Goal: Information Seeking & Learning: Compare options

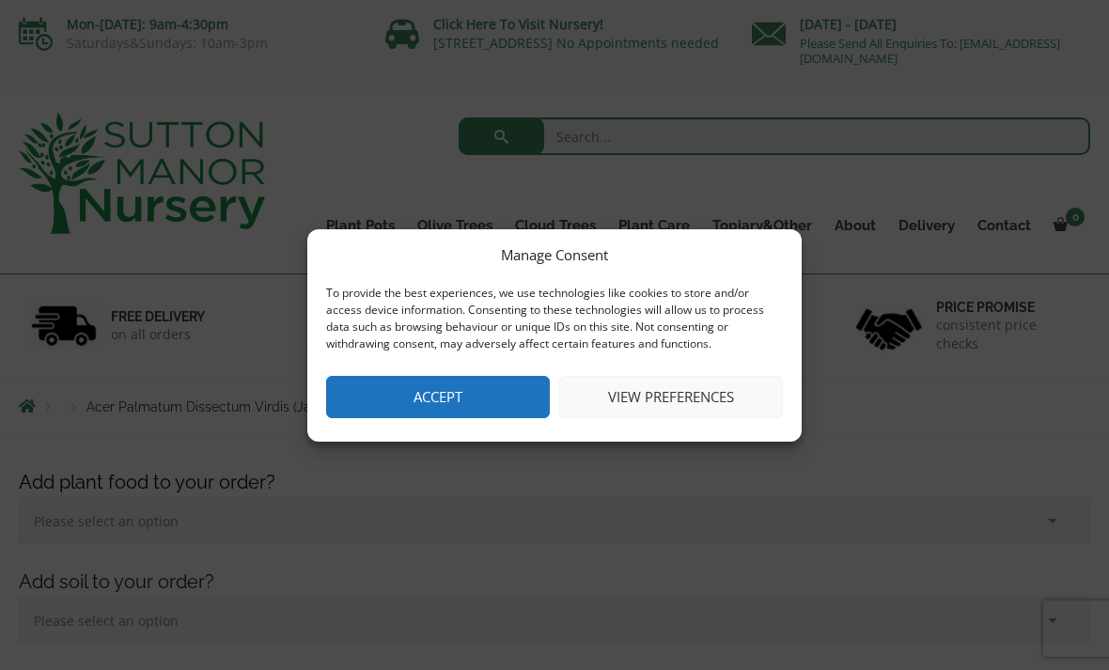
click at [732, 397] on button "View preferences" at bounding box center [671, 397] width 224 height 42
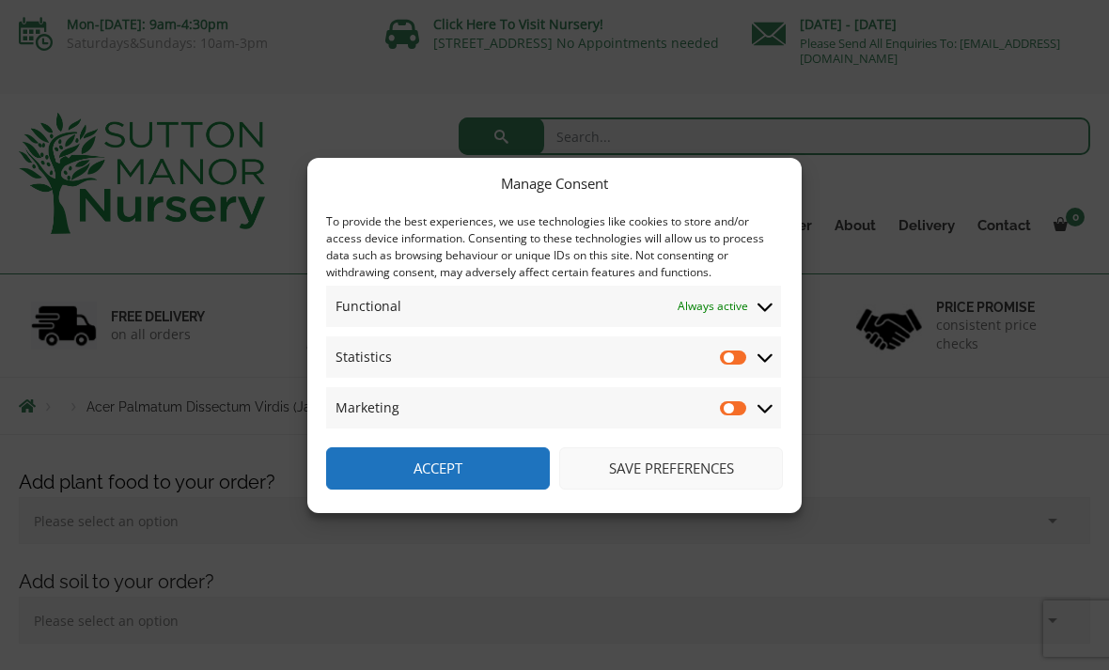
click at [735, 362] on input "Statistics" at bounding box center [734, 357] width 28 height 19
click at [744, 355] on input "Statistics" at bounding box center [734, 357] width 28 height 19
checkbox input "false"
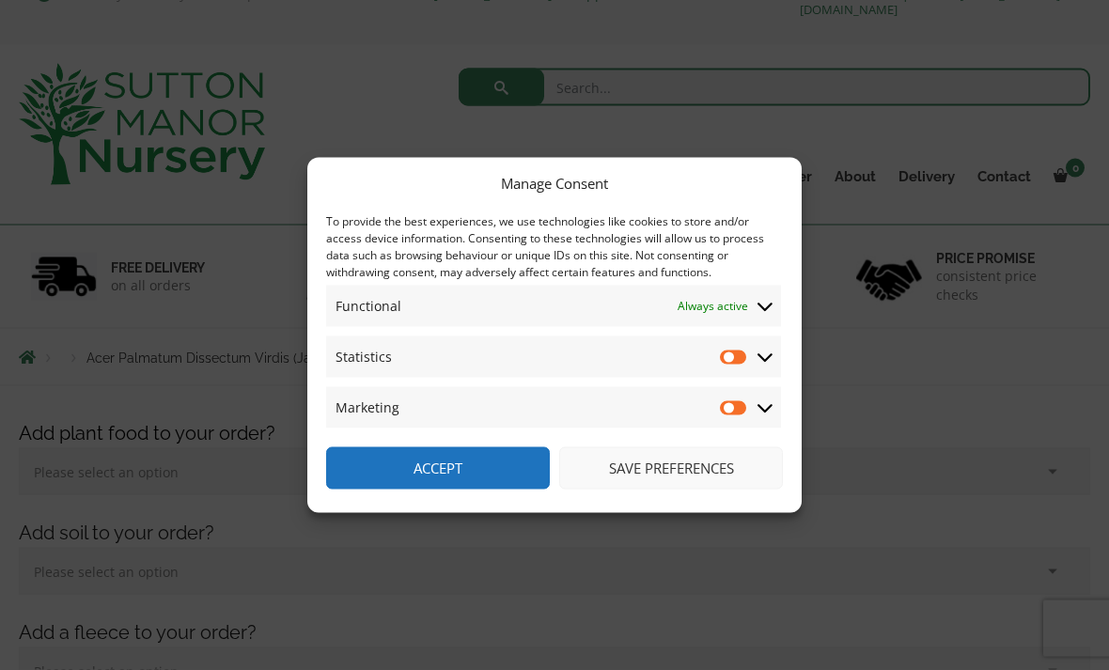
scroll to position [57, 0]
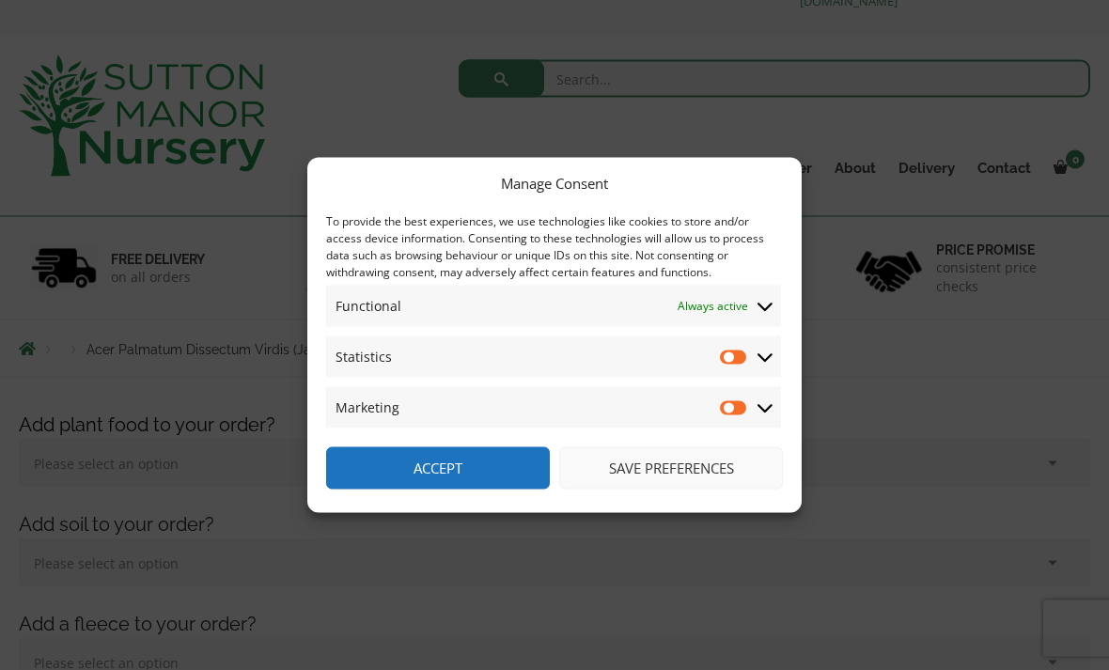
click at [478, 490] on button "Accept" at bounding box center [438, 468] width 224 height 42
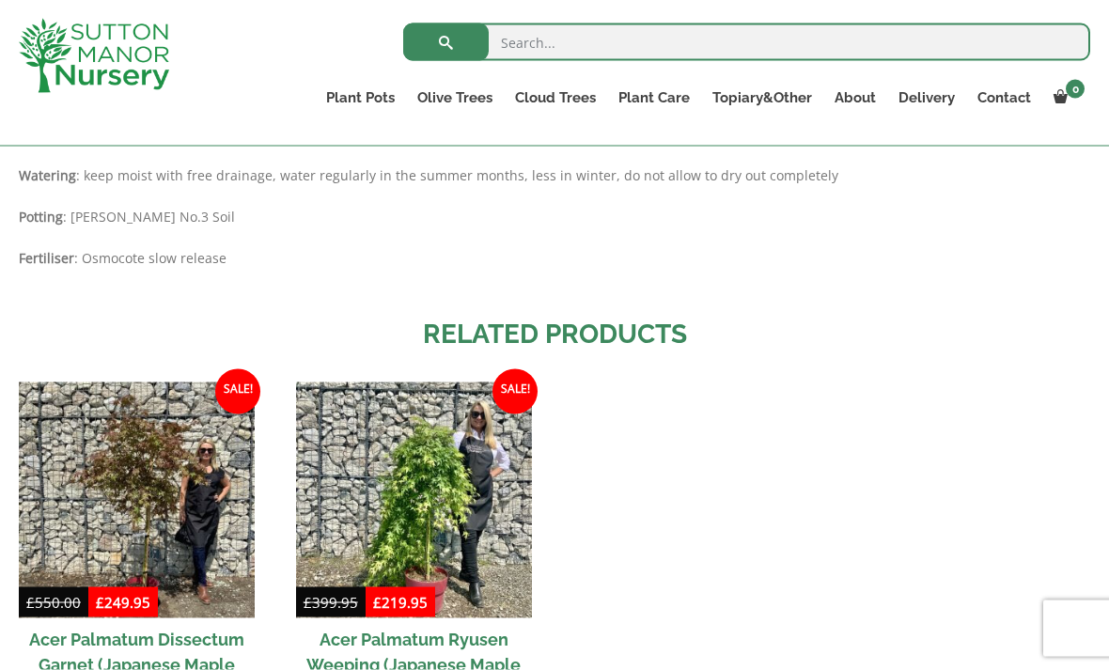
scroll to position [1585, 0]
click at [165, 460] on img at bounding box center [137, 500] width 236 height 236
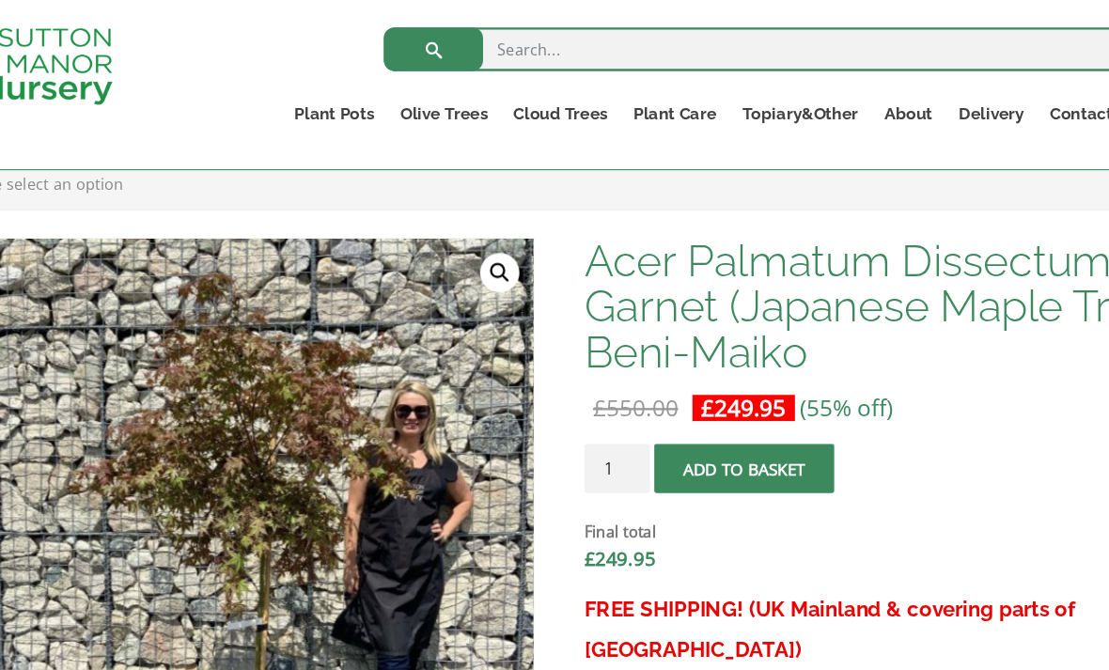
scroll to position [523, 0]
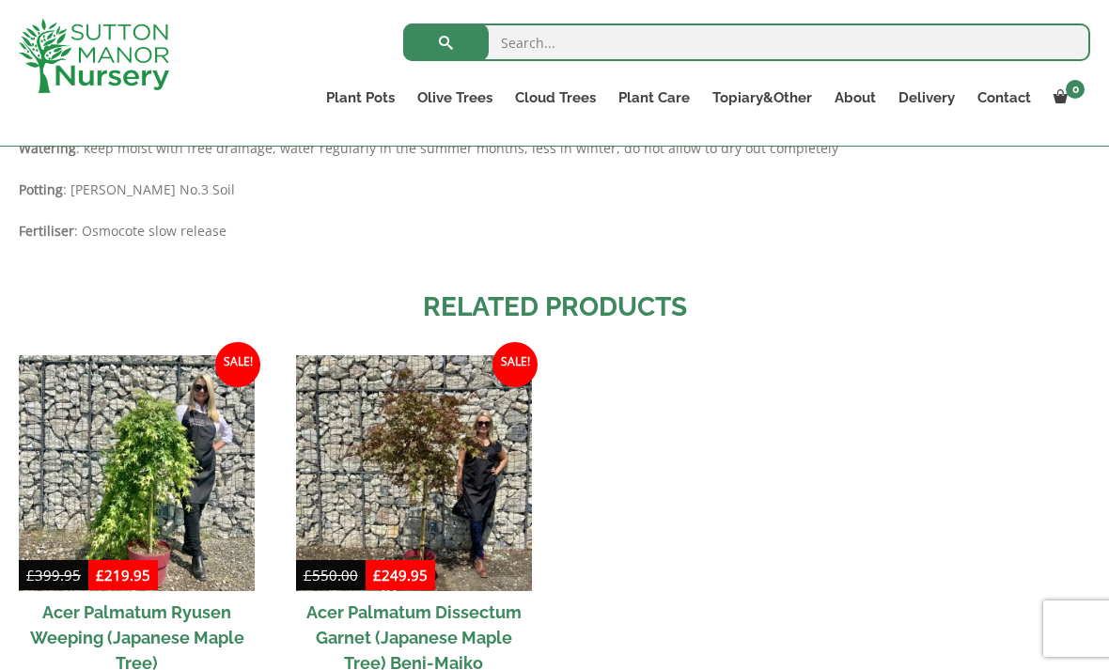
click at [441, 419] on img at bounding box center [414, 473] width 236 height 236
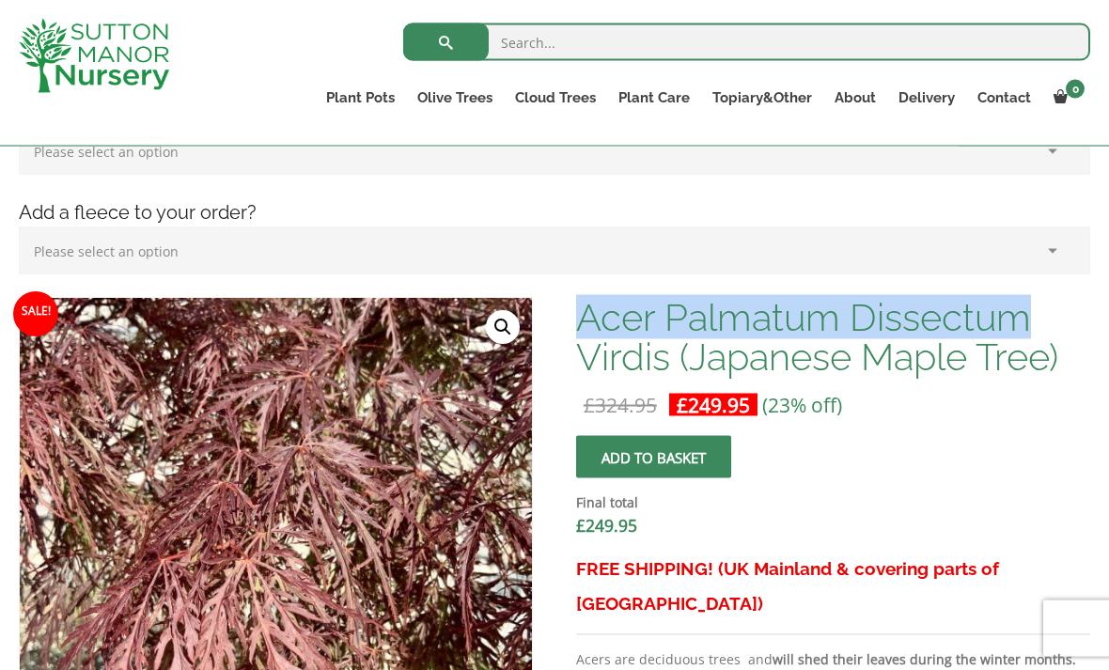
scroll to position [436, 0]
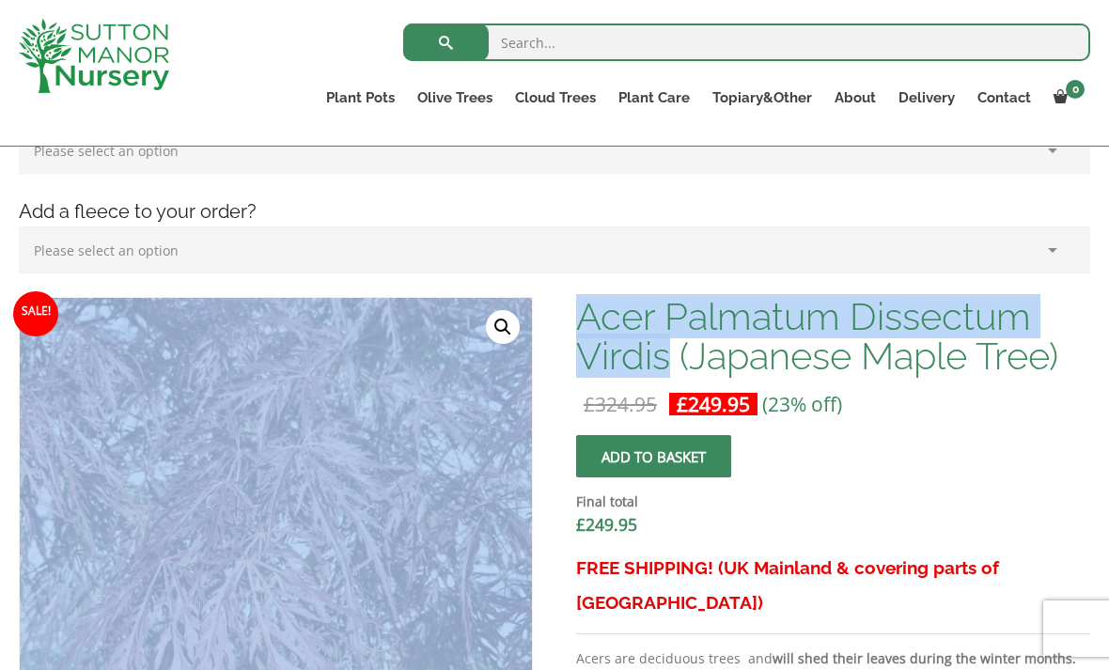
click at [1076, 306] on h1 "Acer Palmatum Dissectum Virdis (Japanese Maple Tree)" at bounding box center [833, 336] width 514 height 79
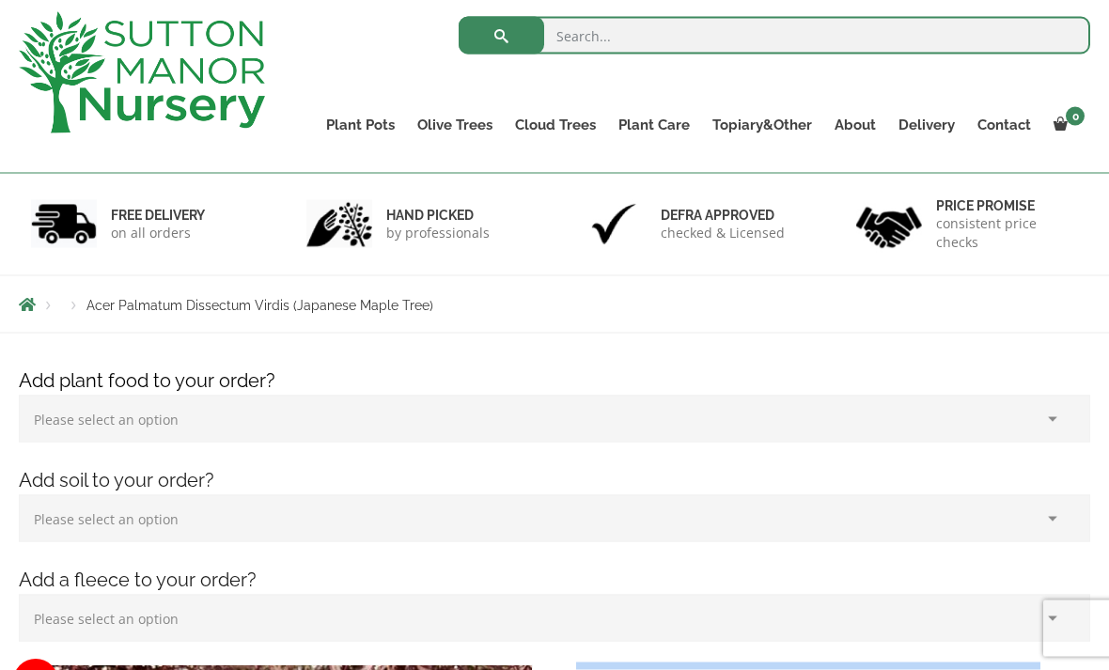
scroll to position [102, 0]
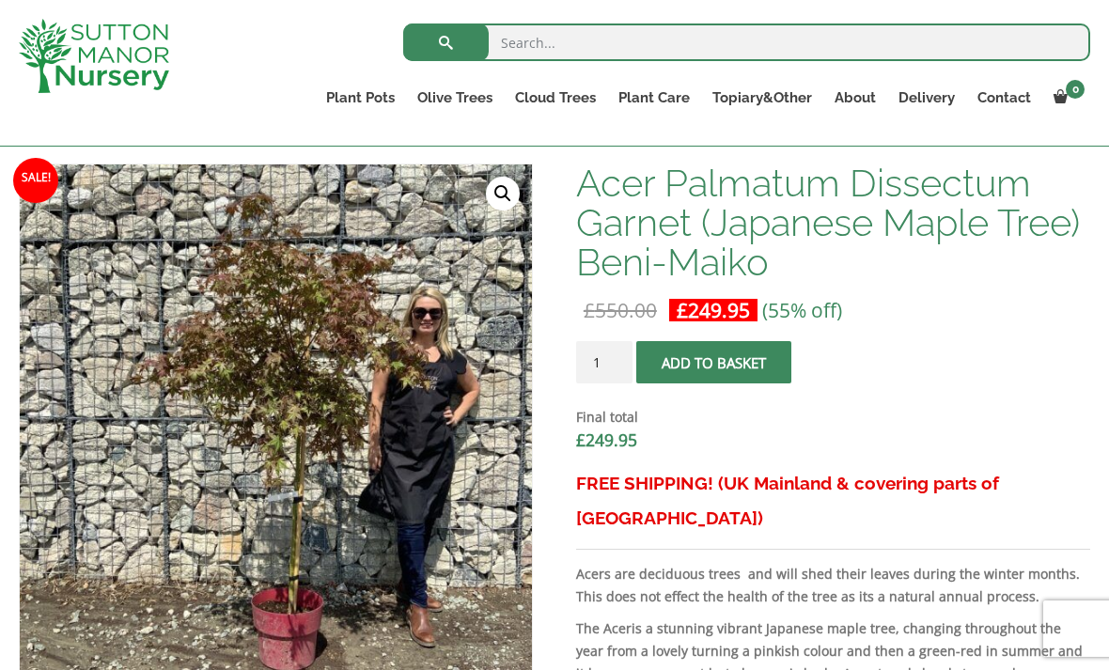
scroll to position [598, 0]
